Goal: Task Accomplishment & Management: Complete application form

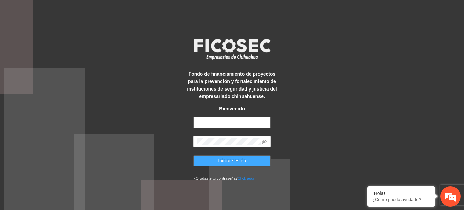
type input "**********"
click at [249, 158] on button "Iniciar sesión" at bounding box center [231, 160] width 77 height 11
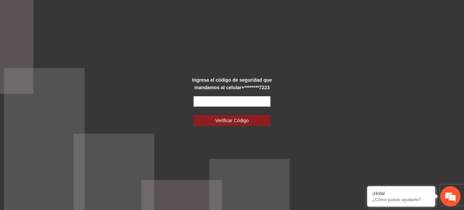
click at [226, 102] on input "text" at bounding box center [231, 101] width 77 height 11
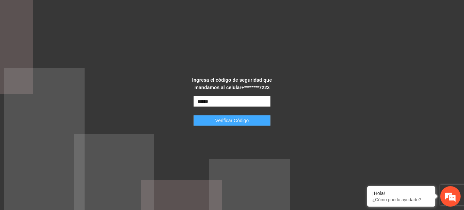
type input "******"
click at [226, 117] on span "Verificar Código" at bounding box center [232, 120] width 34 height 7
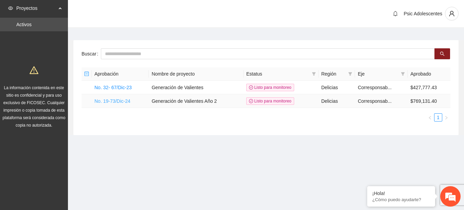
click at [111, 101] on link "No. 19-73/Dic-24" at bounding box center [112, 100] width 36 height 5
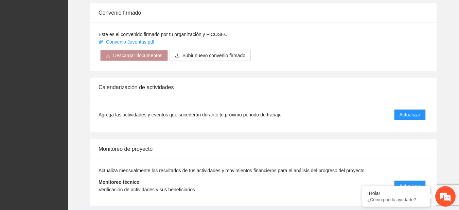
scroll to position [545, 0]
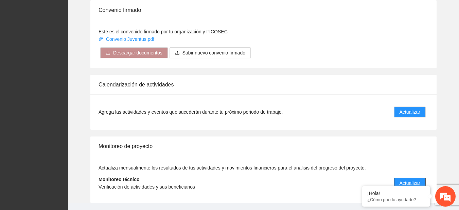
click at [411, 181] on span "Actualizar" at bounding box center [410, 182] width 21 height 7
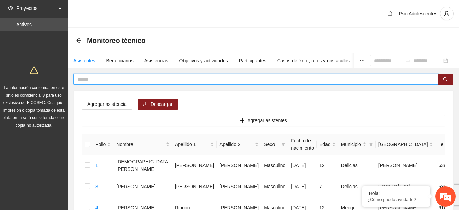
click at [160, 80] on input "text" at bounding box center [252, 78] width 351 height 7
type input "**********"
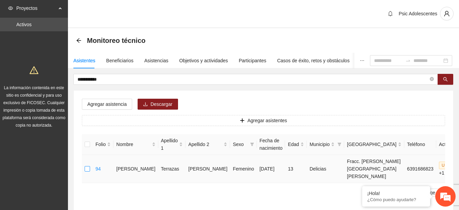
click at [87, 172] on label at bounding box center [87, 168] width 5 height 7
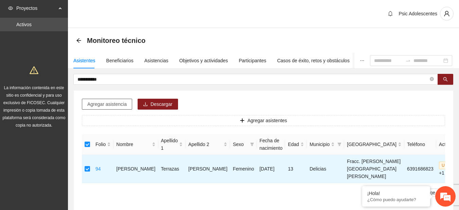
click at [102, 101] on span "Agregar asistencia" at bounding box center [106, 103] width 39 height 7
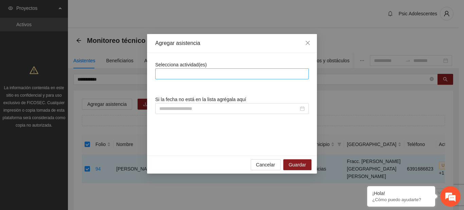
click at [171, 73] on div at bounding box center [232, 74] width 150 height 8
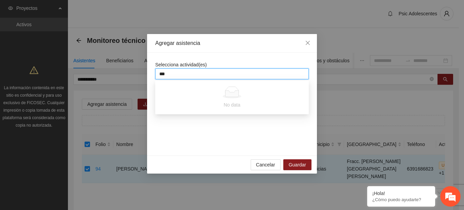
type input "****"
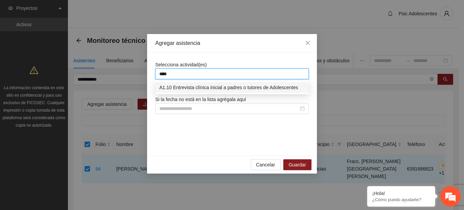
click at [184, 86] on div "A1.10 Entrevista clínica inicial a padres o tutores de Adolescentes" at bounding box center [231, 87] width 145 height 7
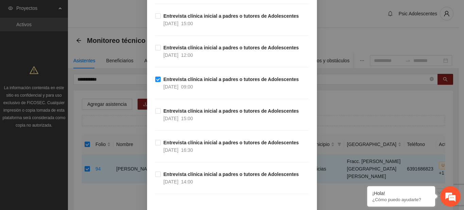
scroll to position [224, 0]
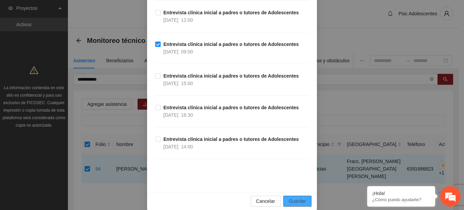
click at [301, 195] on button "Guardar" at bounding box center [297, 200] width 28 height 11
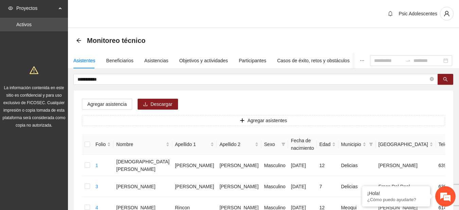
drag, startPoint x: 249, startPoint y: 87, endPoint x: 203, endPoint y: 93, distance: 46.7
click at [439, 75] on button "button" at bounding box center [446, 79] width 16 height 11
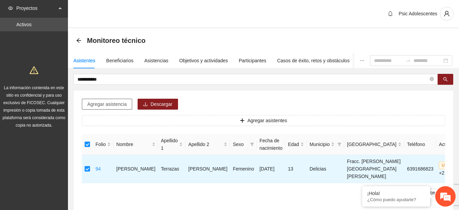
click at [103, 107] on span "Agregar asistencia" at bounding box center [106, 103] width 39 height 7
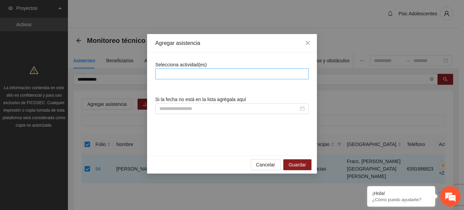
click at [206, 72] on div at bounding box center [232, 74] width 150 height 8
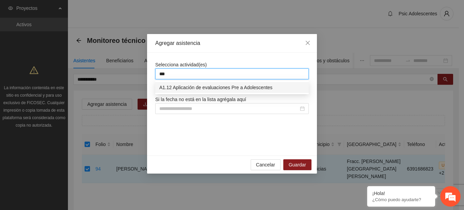
type input "****"
click at [206, 87] on div "A1.12 Aplicación de evaluaciones Pre a Adolescentes" at bounding box center [231, 87] width 145 height 7
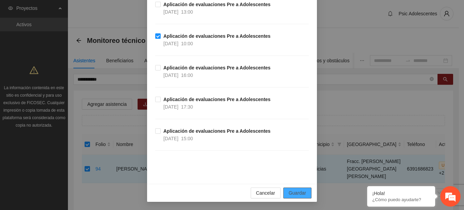
click at [303, 192] on span "Guardar" at bounding box center [297, 192] width 17 height 7
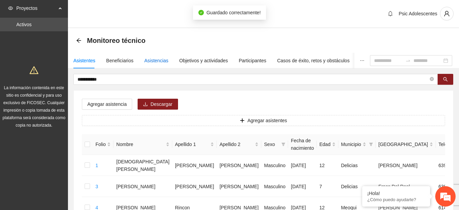
click at [154, 60] on div "Asistencias" at bounding box center [156, 60] width 24 height 7
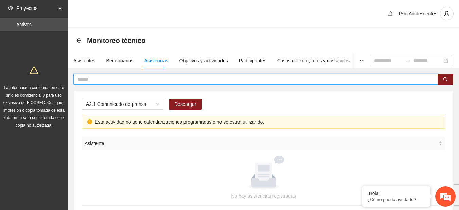
click at [133, 76] on input "text" at bounding box center [252, 78] width 351 height 7
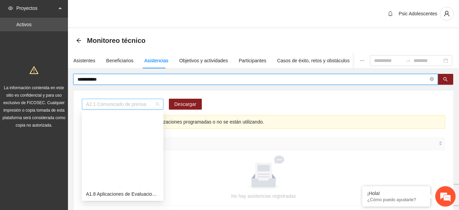
click at [161, 102] on div "A2.1 Comunicado de prensa" at bounding box center [123, 104] width 82 height 11
type input "**********"
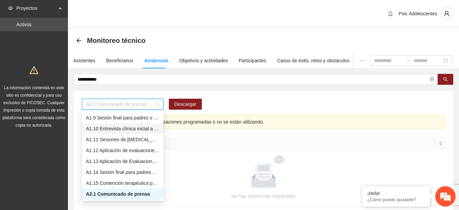
click at [119, 130] on div "A1.10 Entrevista clínica inicial a padres o tutores de Adolescentes" at bounding box center [122, 128] width 73 height 7
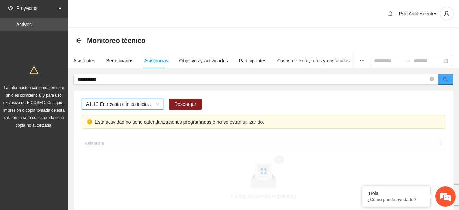
click at [449, 83] on button "button" at bounding box center [446, 79] width 16 height 11
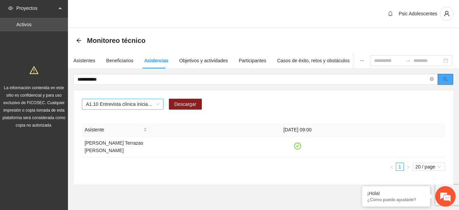
click at [158, 101] on span "A1.10 Entrevista clínica inicial a padres o tutores de Adolescentes" at bounding box center [122, 104] width 73 height 10
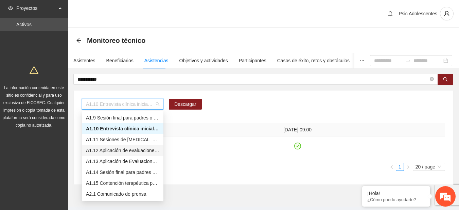
click at [120, 149] on div "A1.12 Aplicación de evaluaciones Pre a Adolescentes" at bounding box center [122, 149] width 73 height 7
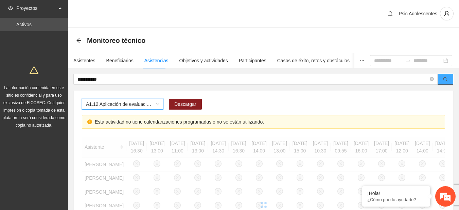
click at [442, 82] on button "button" at bounding box center [446, 79] width 16 height 11
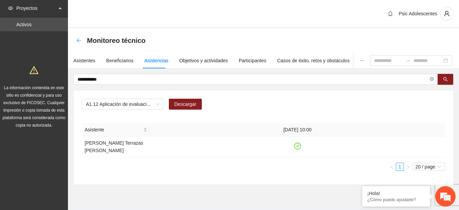
click at [79, 38] on icon "arrow-left" at bounding box center [78, 40] width 5 height 5
